Goal: Task Accomplishment & Management: Manage account settings

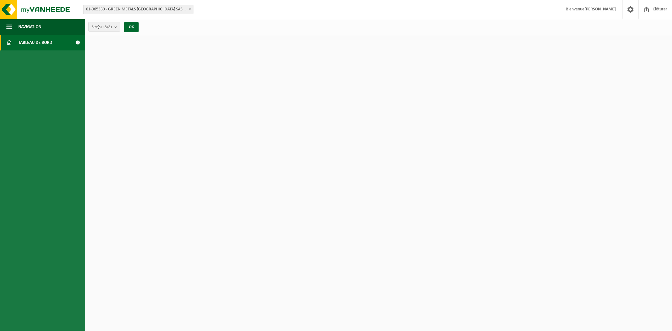
click at [55, 39] on link "Tableau de bord" at bounding box center [42, 43] width 85 height 16
click at [658, 11] on span "Clôturer" at bounding box center [660, 9] width 18 height 19
